Goal: Transaction & Acquisition: Purchase product/service

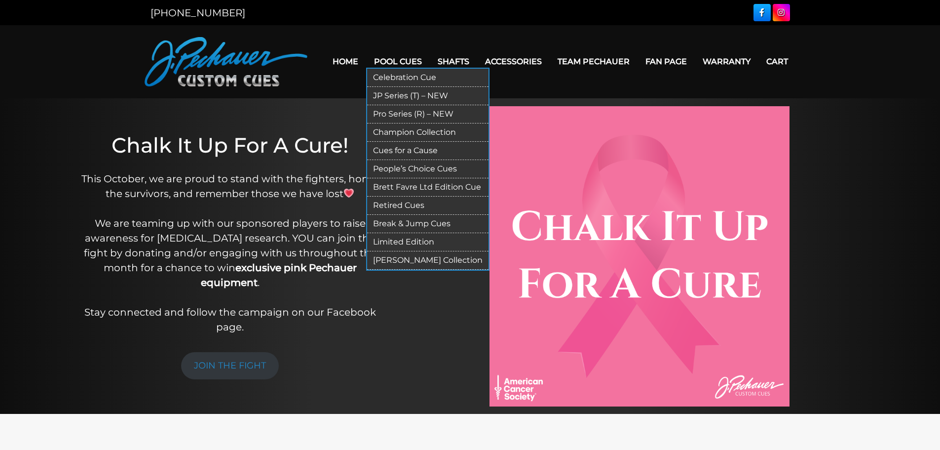
click at [404, 93] on link "JP Series (T) – NEW" at bounding box center [427, 96] width 121 height 18
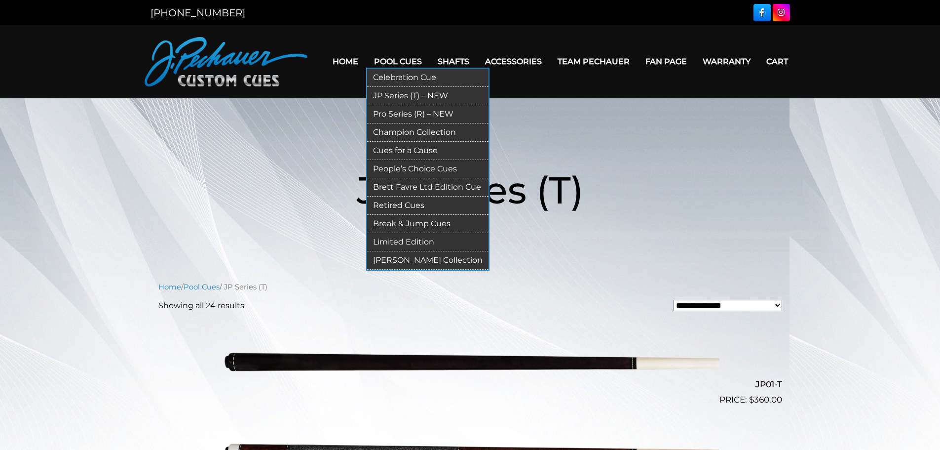
click at [407, 111] on link "Pro Series (R) – NEW" at bounding box center [427, 114] width 121 height 18
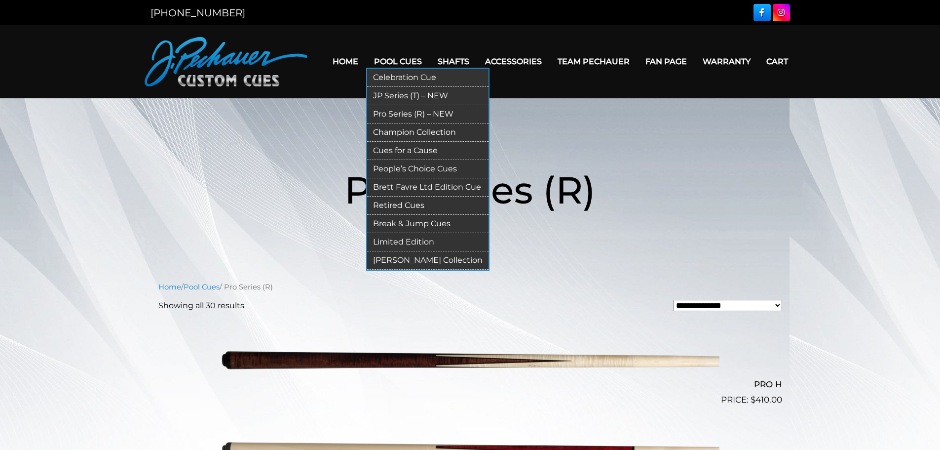
click at [404, 92] on link "JP Series (T) – NEW" at bounding box center [427, 96] width 121 height 18
click at [403, 93] on link "JP Series (T) – NEW" at bounding box center [427, 96] width 121 height 18
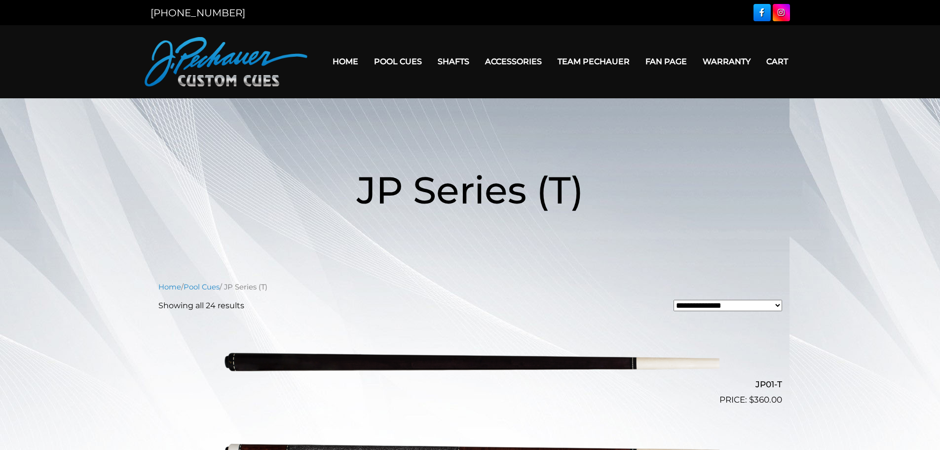
click at [388, 366] on img at bounding box center [470, 360] width 498 height 83
